Goal: Information Seeking & Learning: Learn about a topic

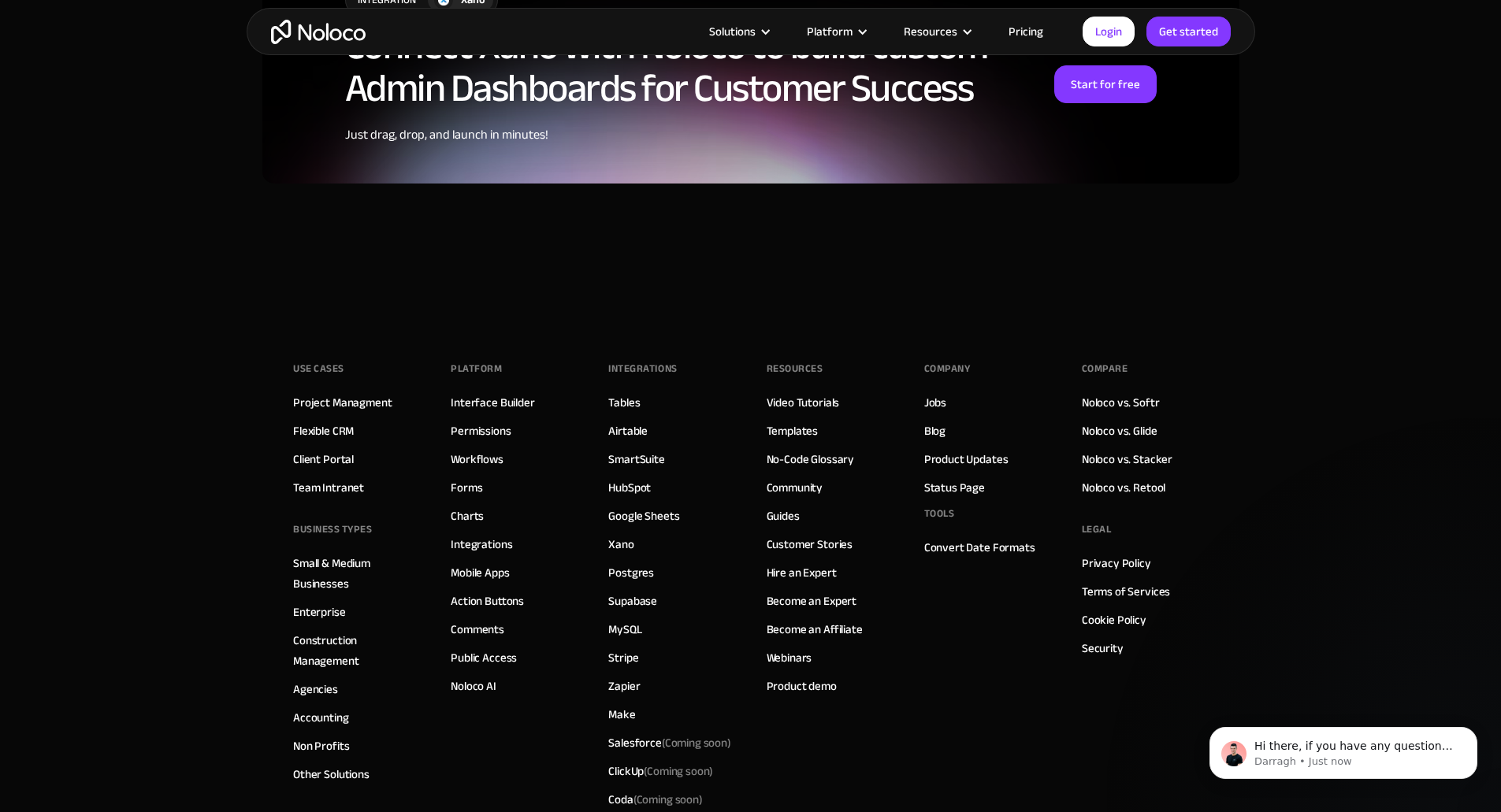
click at [1023, 29] on link "Pricing" at bounding box center [1026, 31] width 74 height 20
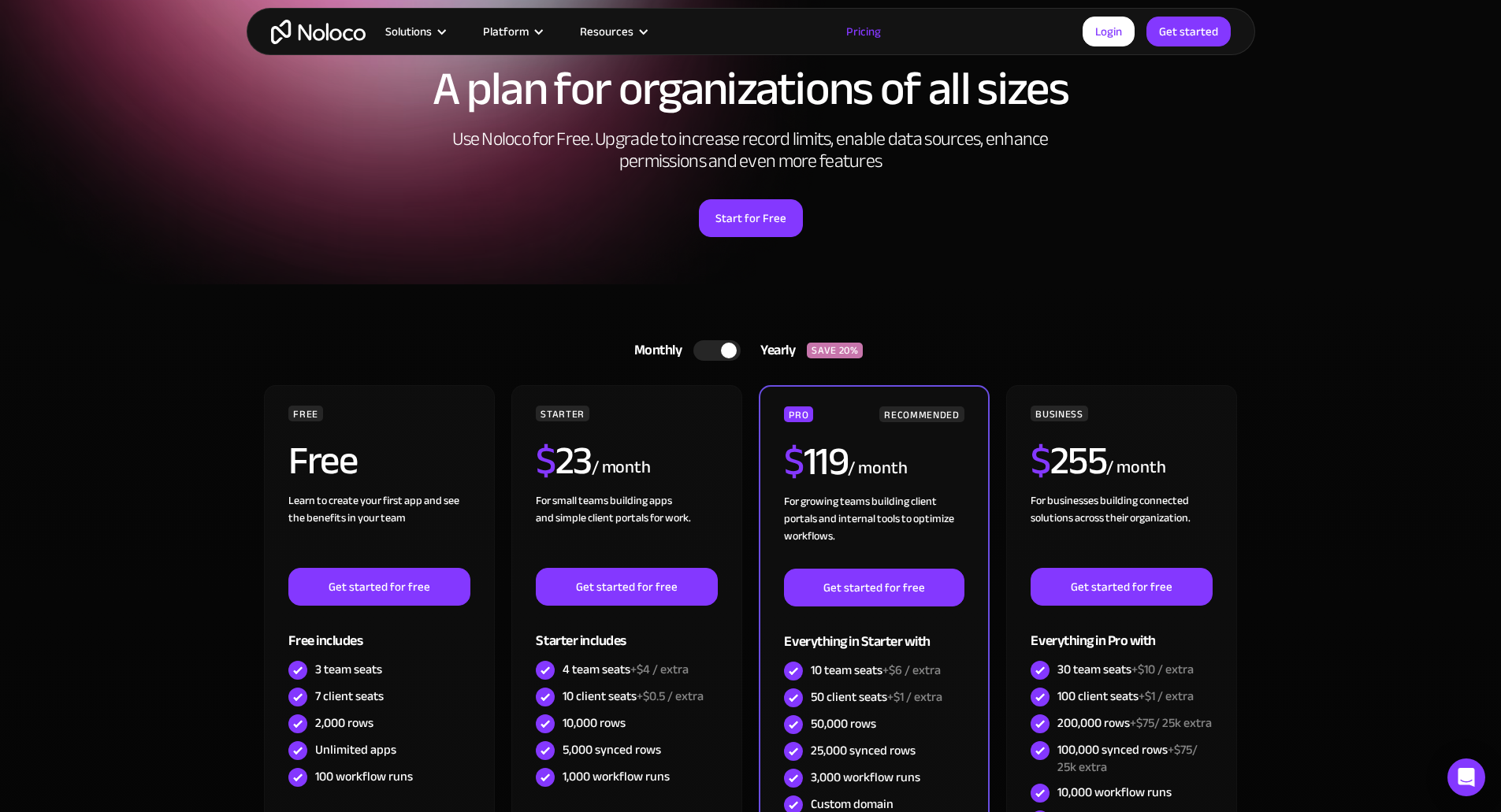
scroll to position [79, 0]
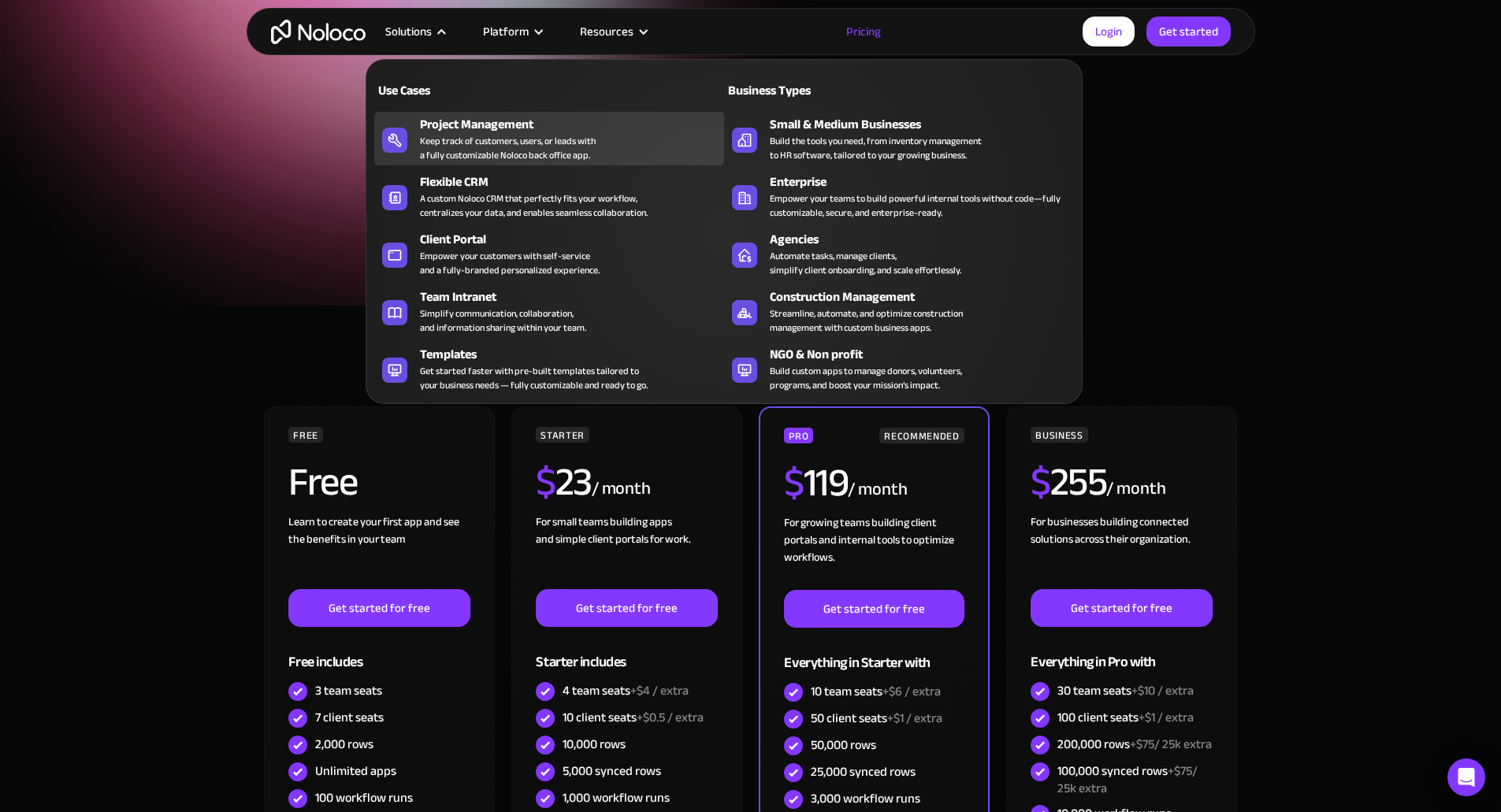
click at [541, 155] on div "Keep track of customers, users, or leads with a fully customizable Noloco back …" at bounding box center [507, 147] width 176 height 28
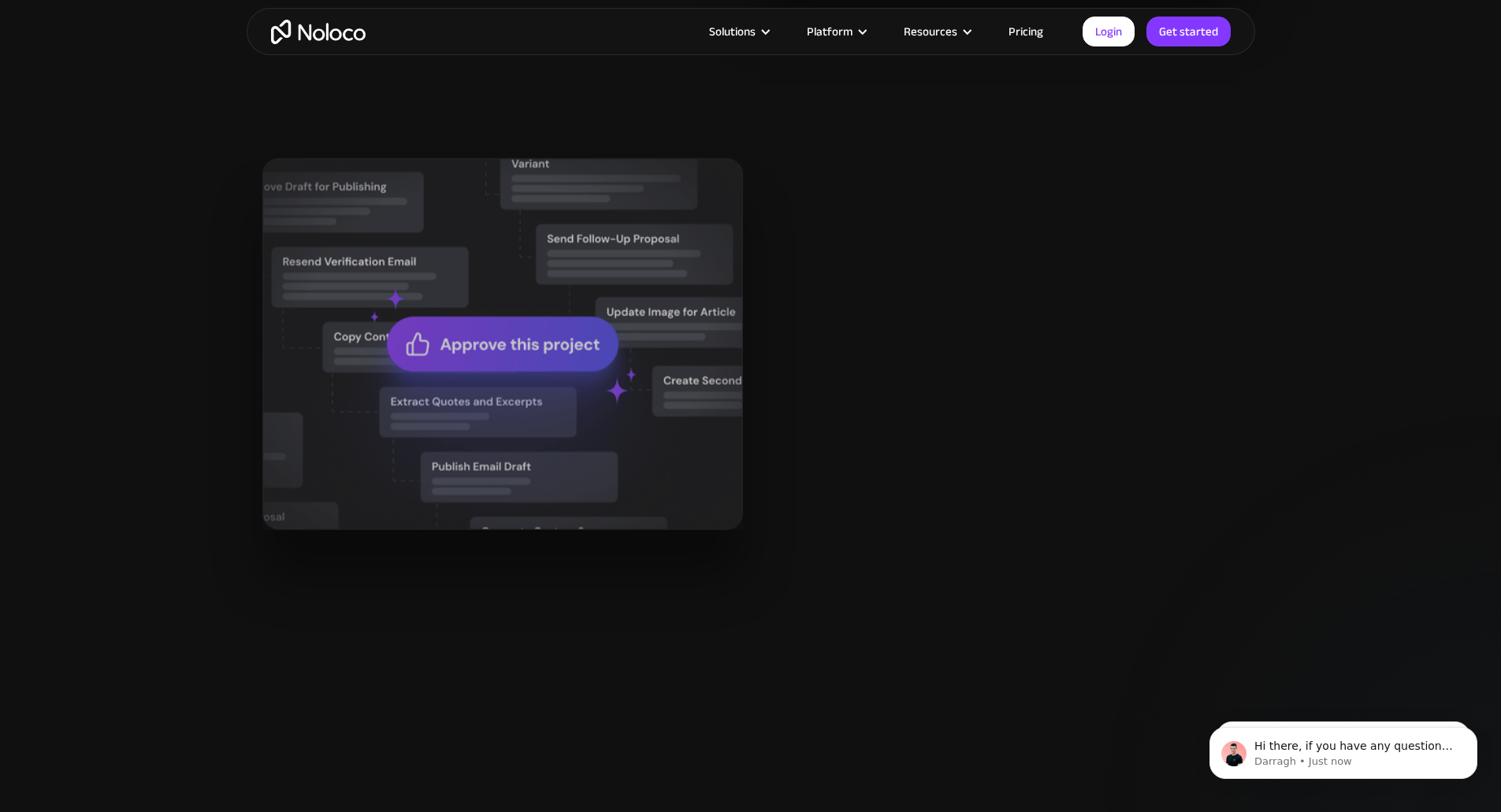
scroll to position [1891, 0]
